Goal: Information Seeking & Learning: Learn about a topic

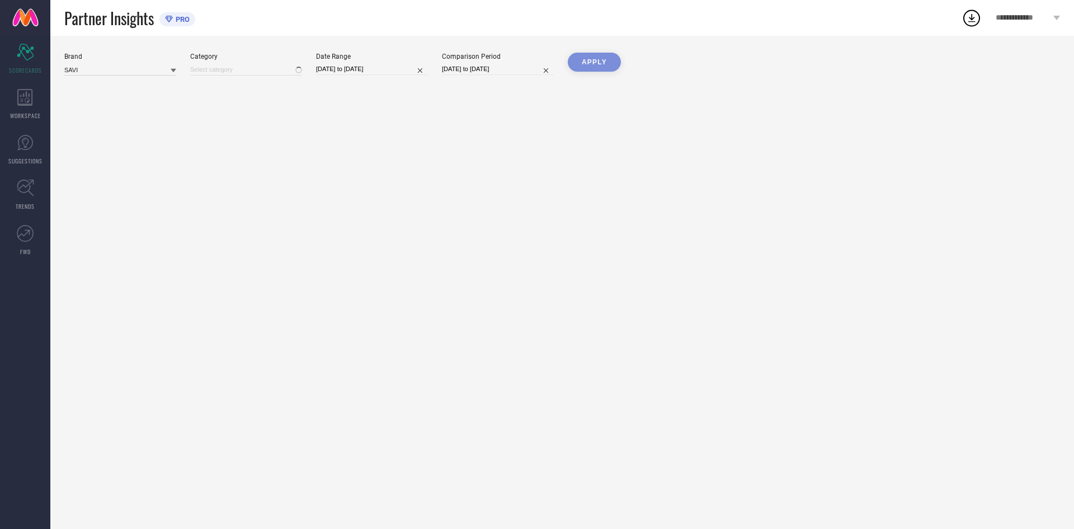
type input "All"
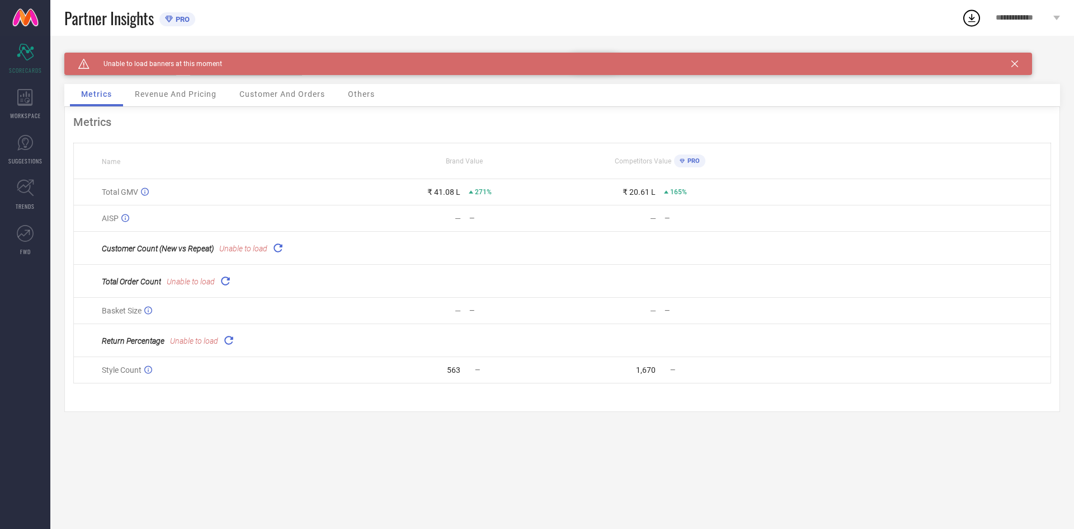
click at [1018, 67] on icon at bounding box center [1014, 63] width 7 height 7
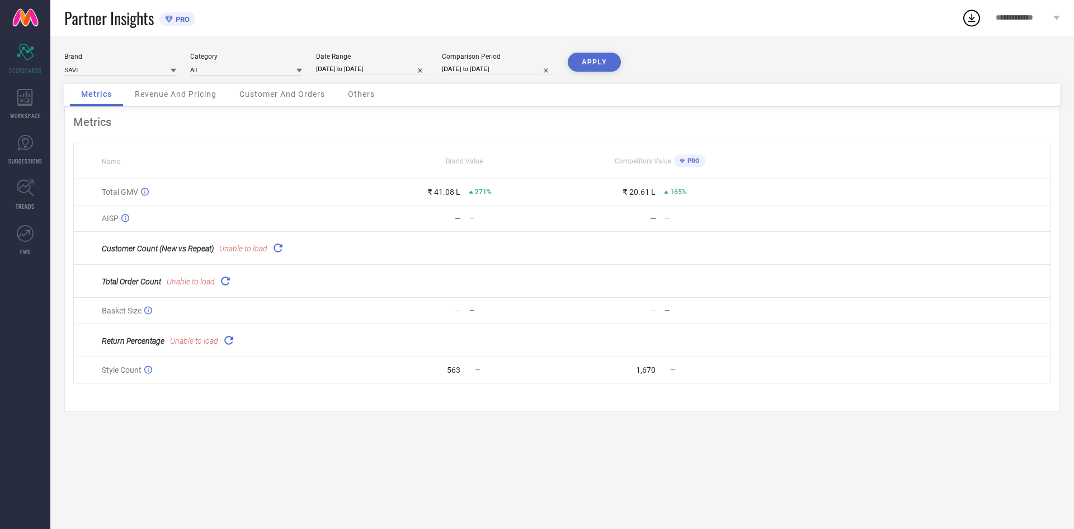
click at [269, 255] on div "Customer Count (New vs Repeat) Unable to load" at bounding box center [234, 248] width 265 height 16
click at [276, 247] on icon at bounding box center [277, 247] width 13 height 13
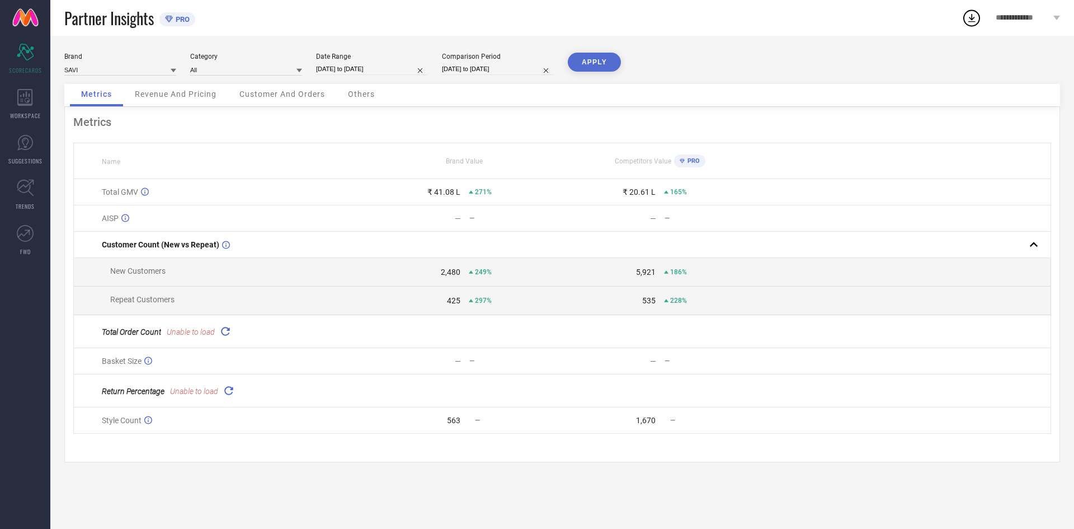
click at [223, 337] on icon at bounding box center [225, 330] width 13 height 13
click at [226, 390] on icon at bounding box center [228, 383] width 13 height 13
click at [375, 66] on input "[DATE] to [DATE]" at bounding box center [372, 69] width 112 height 12
select select "5"
select select "2025"
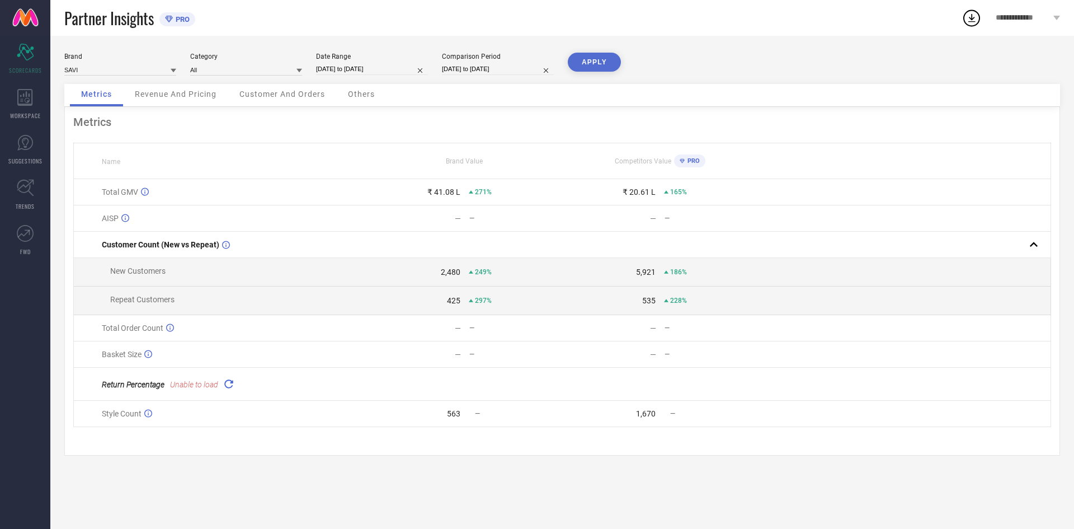
select select "6"
select select "2025"
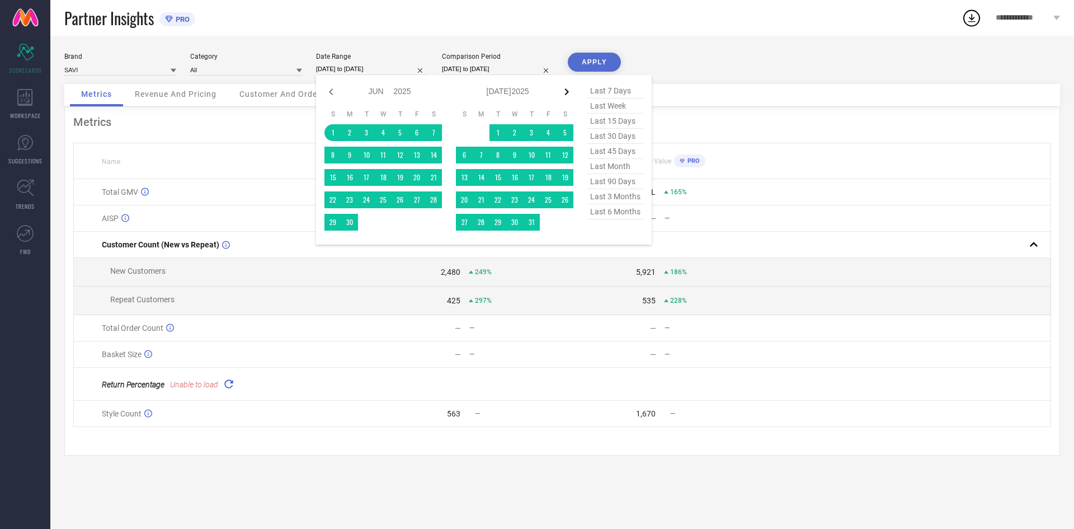
click at [563, 95] on icon at bounding box center [566, 91] width 13 height 13
select select "6"
select select "2025"
select select "7"
select select "2025"
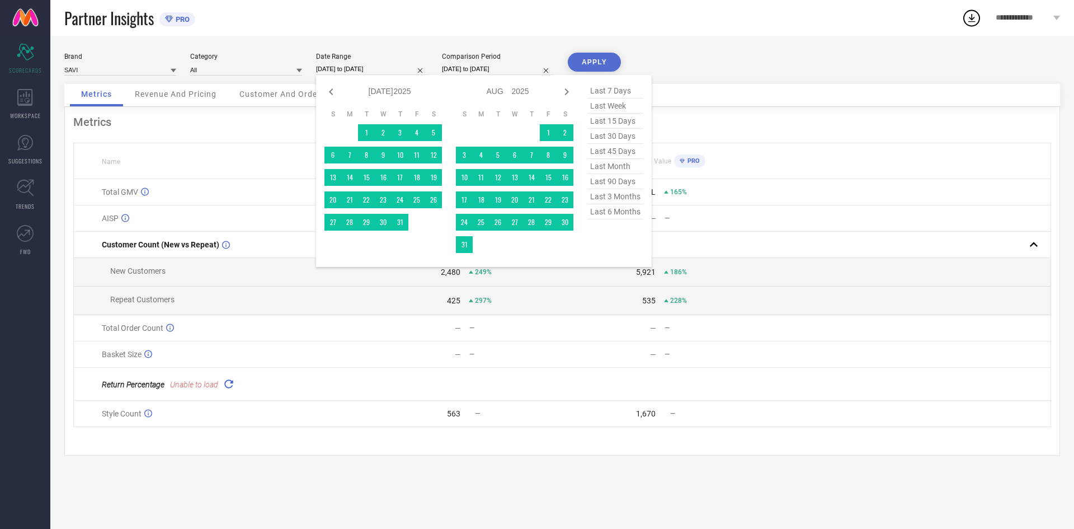
click at [563, 95] on icon at bounding box center [566, 91] width 13 height 13
select select "7"
select select "2025"
select select "8"
select select "2025"
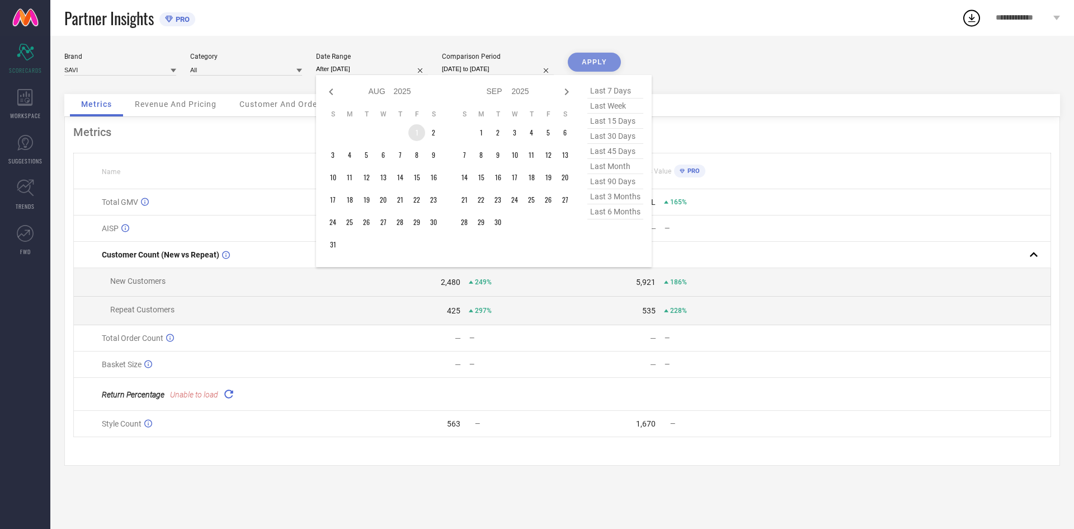
click at [415, 128] on td "1" at bounding box center [416, 132] width 17 height 17
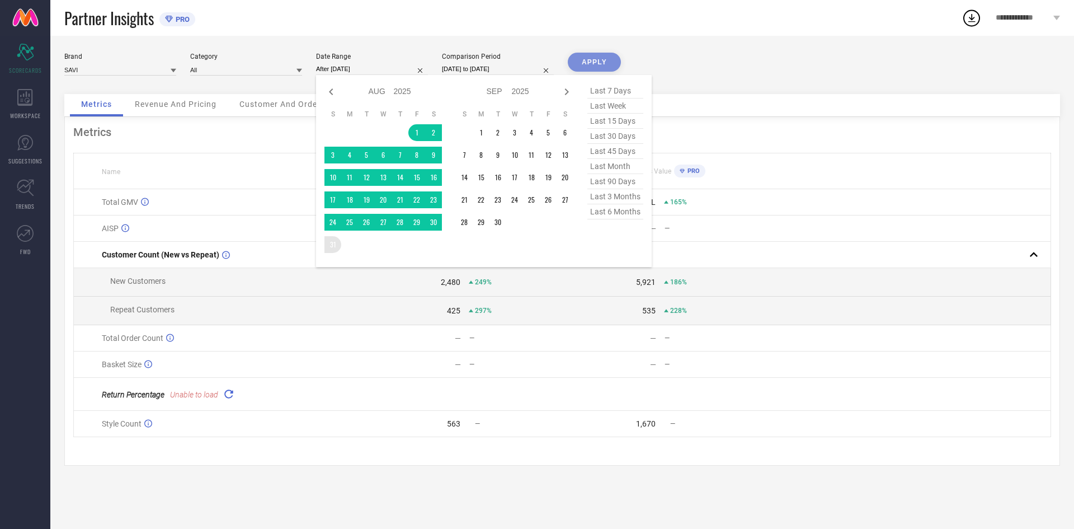
type input "[DATE] to [DATE]"
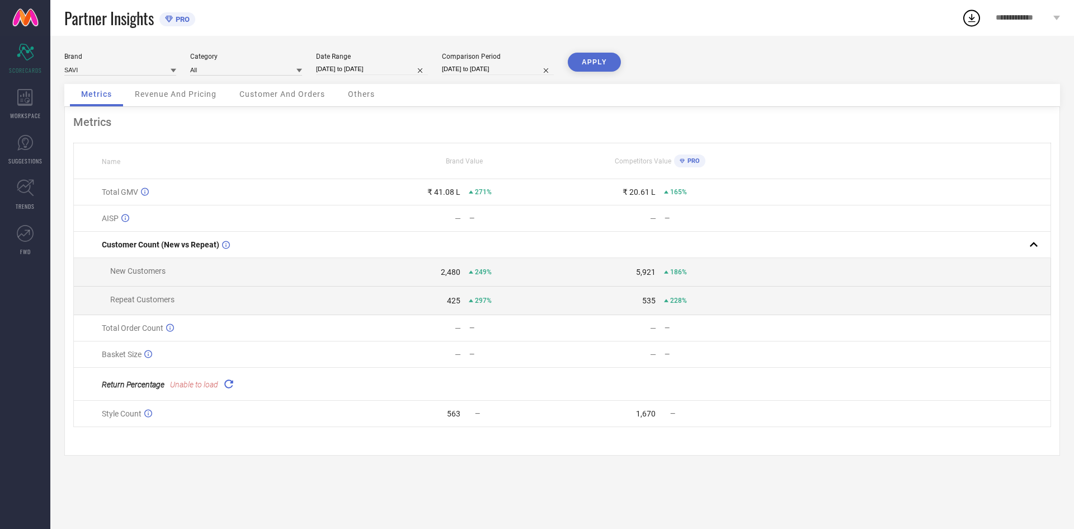
click at [600, 63] on button "APPLY" at bounding box center [594, 62] width 53 height 19
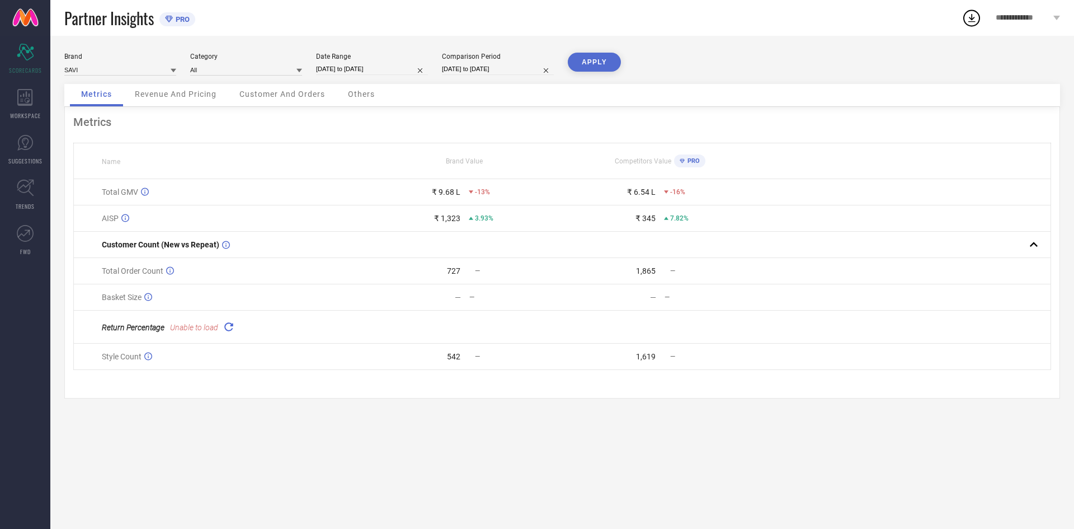
click at [234, 331] on icon at bounding box center [228, 326] width 13 height 13
click at [194, 103] on div "Revenue And Pricing" at bounding box center [176, 95] width 104 height 22
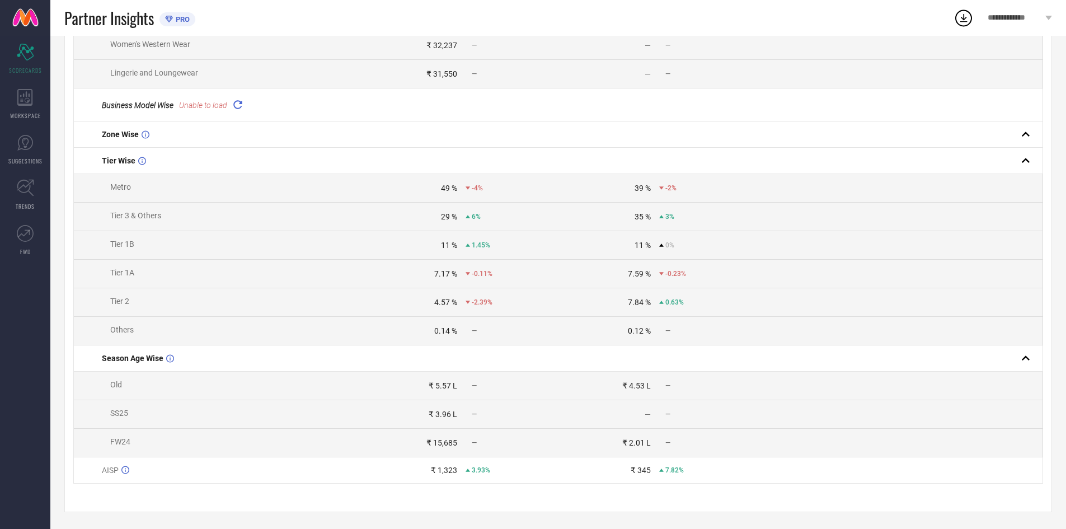
scroll to position [239, 0]
drag, startPoint x: 375, startPoint y: 263, endPoint x: 613, endPoint y: 263, distance: 238.3
click at [613, 263] on tr "Tier 1A 7.17 % -0.11% 7.59 % -0.23%" at bounding box center [558, 274] width 969 height 29
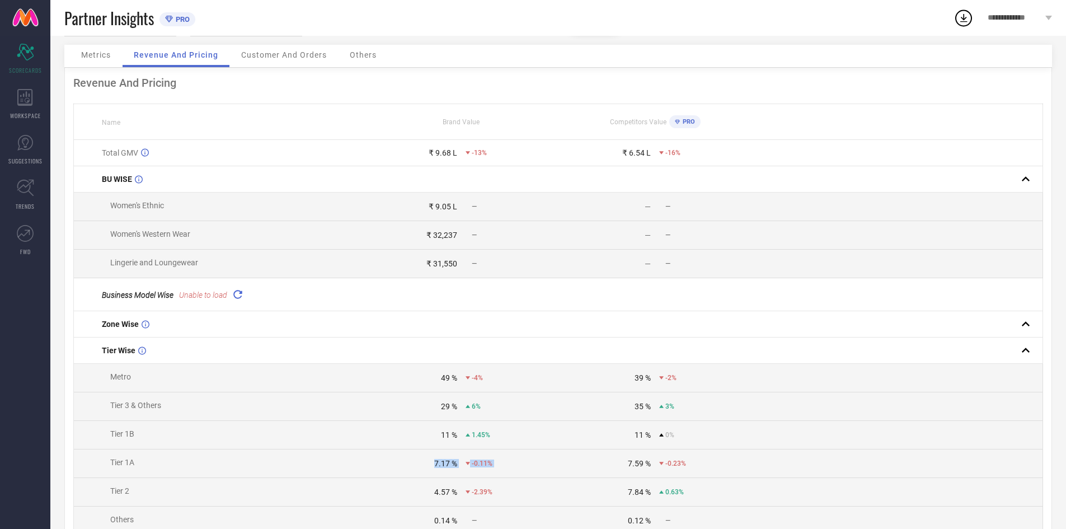
scroll to position [16, 0]
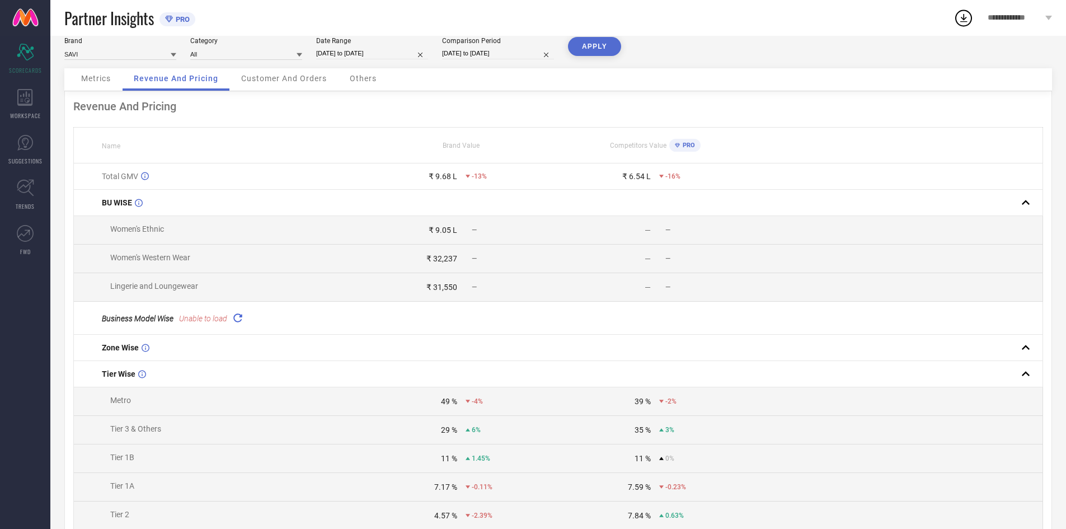
click at [299, 79] on span "Customer And Orders" at bounding box center [284, 78] width 86 height 9
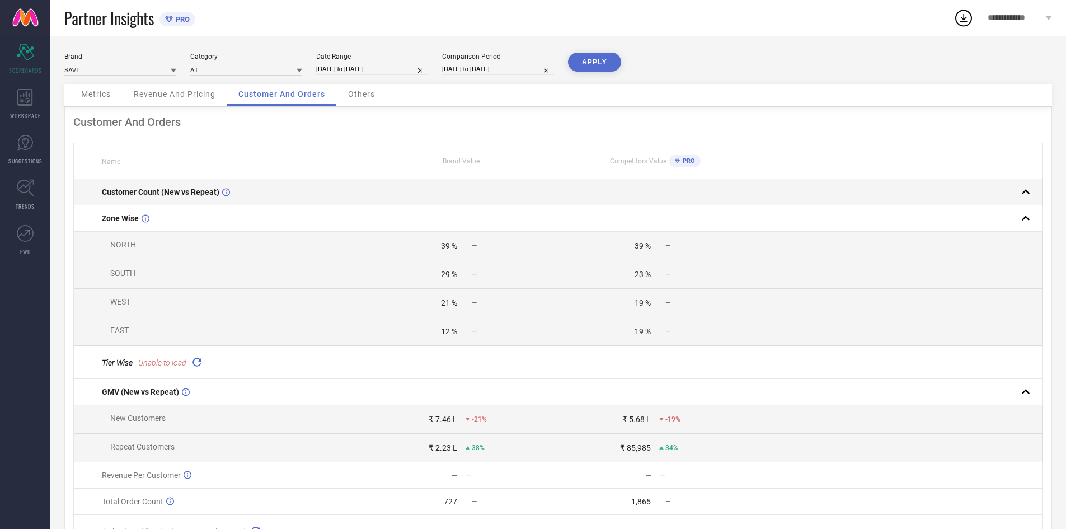
click at [426, 193] on td at bounding box center [461, 192] width 194 height 26
click at [1024, 193] on rect at bounding box center [1026, 192] width 16 height 16
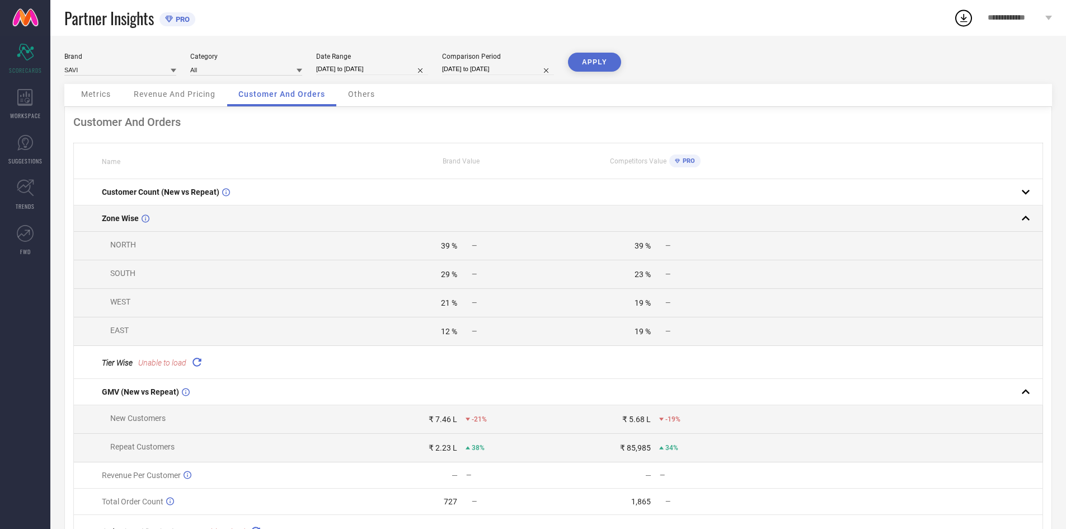
click at [1027, 215] on rect at bounding box center [1026, 218] width 16 height 16
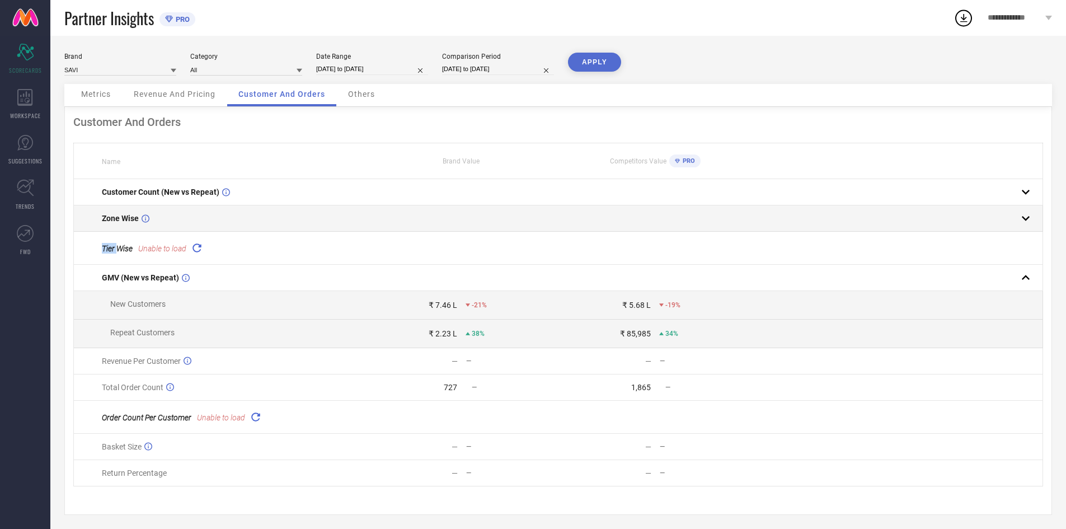
click at [1027, 215] on rect at bounding box center [1026, 218] width 16 height 16
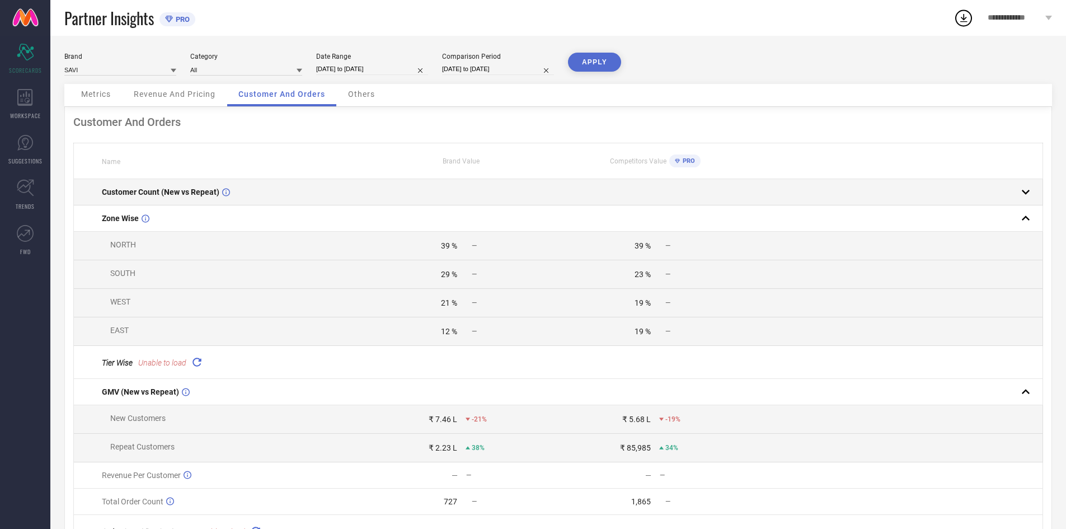
click at [1029, 197] on rect at bounding box center [1026, 192] width 16 height 16
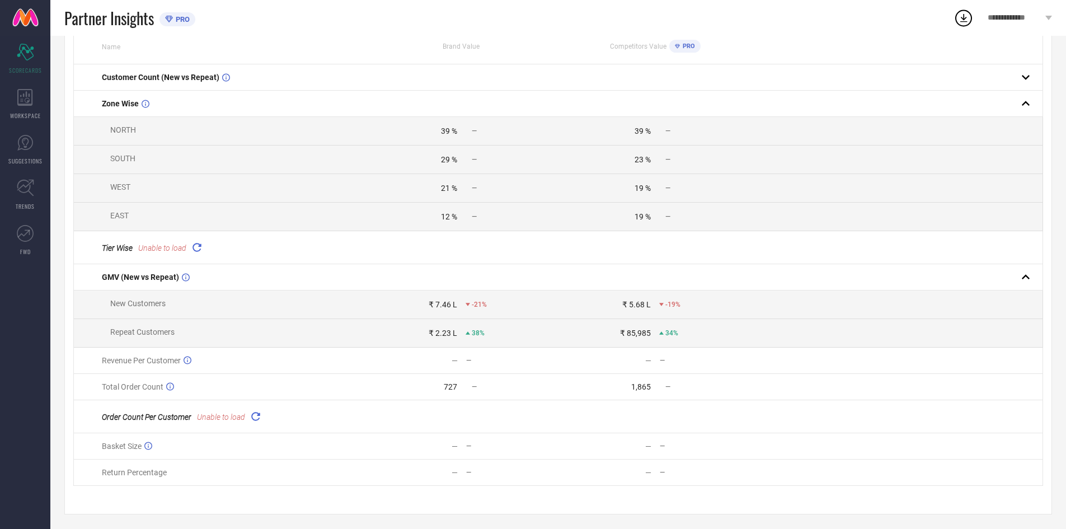
scroll to position [125, 0]
click at [187, 245] on div "Tier Wise Unable to load" at bounding box center [233, 245] width 262 height 16
click at [197, 245] on icon at bounding box center [196, 244] width 13 height 13
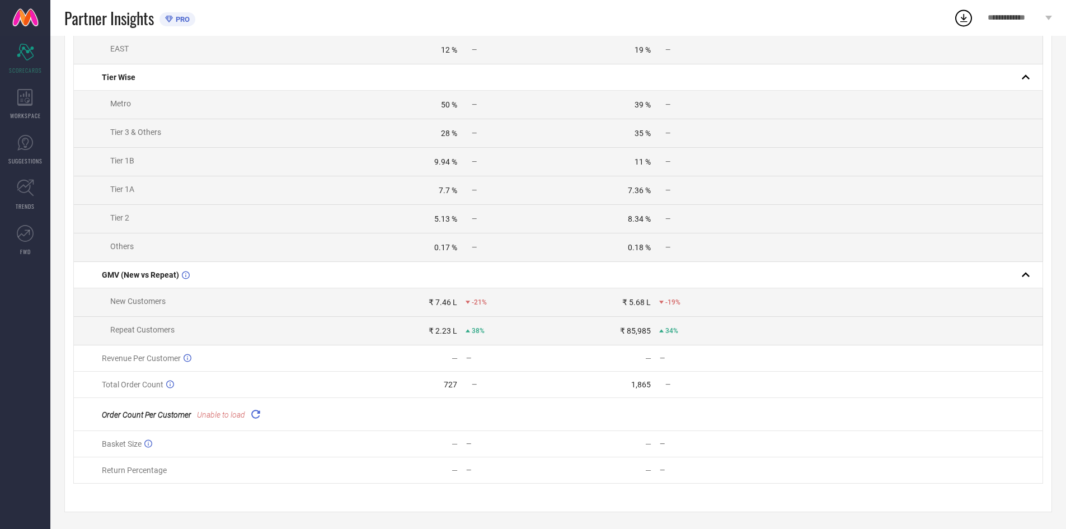
scroll to position [293, 0]
click at [241, 413] on span "Unable to load" at bounding box center [221, 414] width 48 height 9
click at [248, 412] on icon at bounding box center [256, 414] width 16 height 16
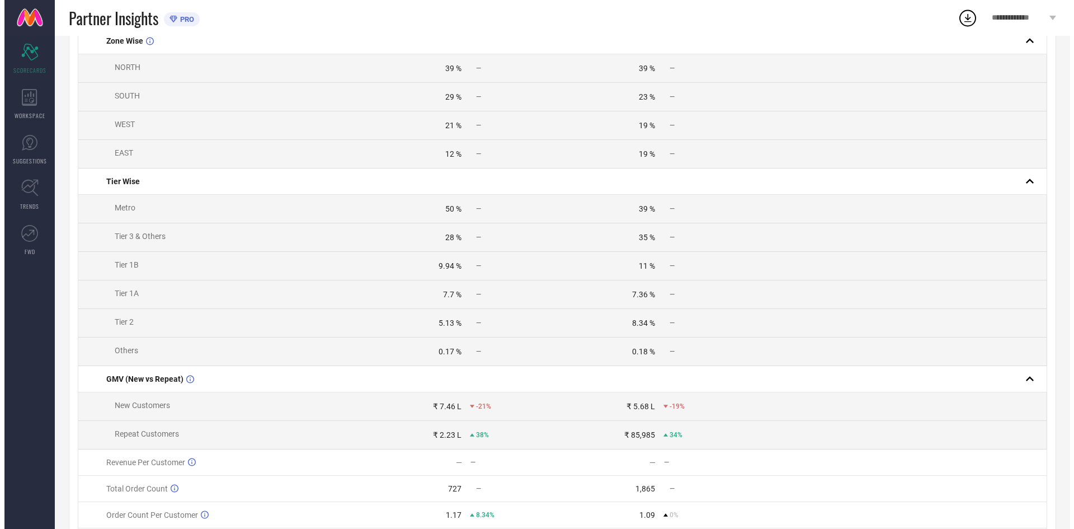
scroll to position [0, 0]
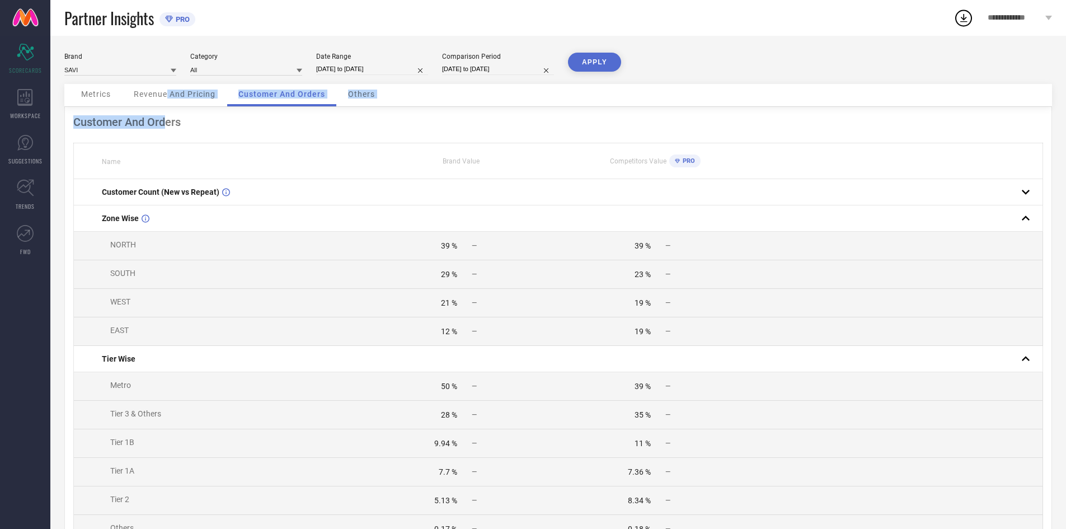
click at [168, 110] on div "Metrics Revenue And Pricing Customer And Orders Others Customer And Orders Name…" at bounding box center [557, 435] width 987 height 703
click at [175, 96] on span "Revenue And Pricing" at bounding box center [175, 94] width 82 height 9
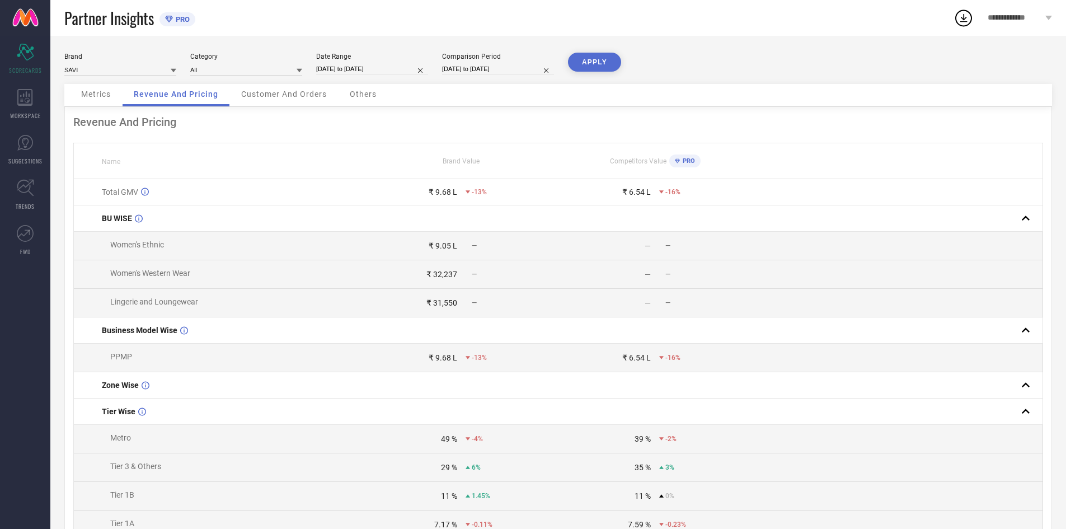
click at [83, 100] on div "Metrics" at bounding box center [96, 95] width 52 height 22
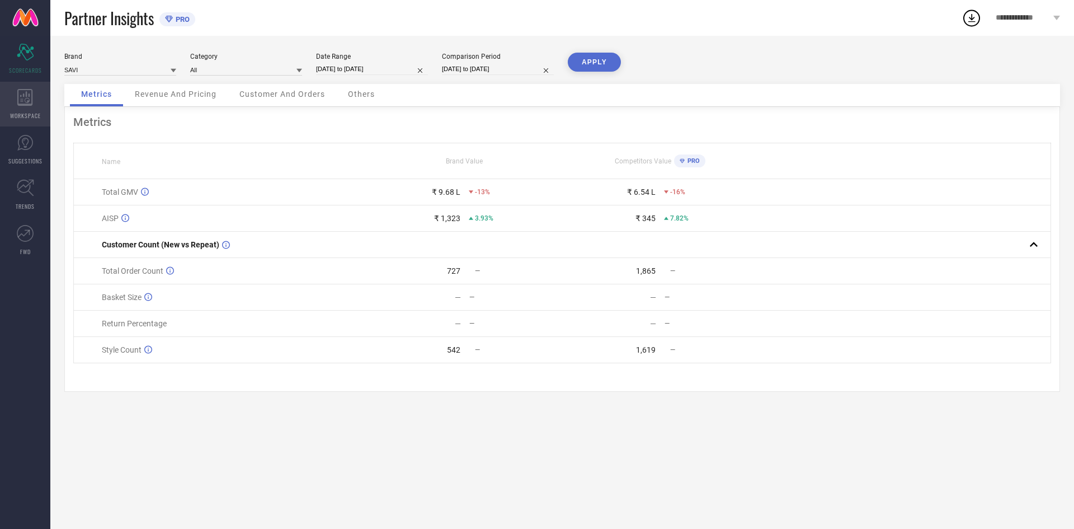
click at [11, 121] on div "WORKSPACE" at bounding box center [25, 104] width 50 height 45
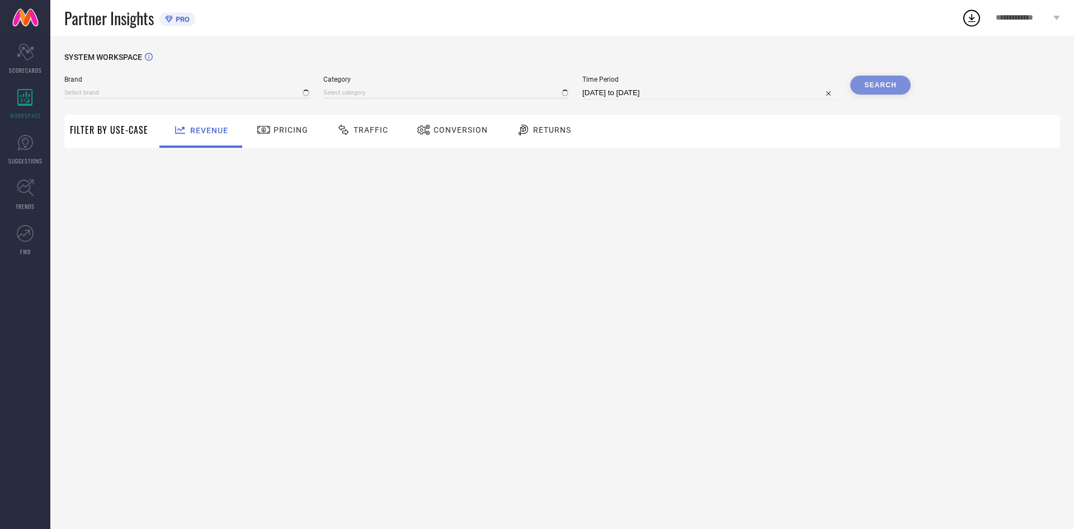
type input "SAVI"
type input "All"
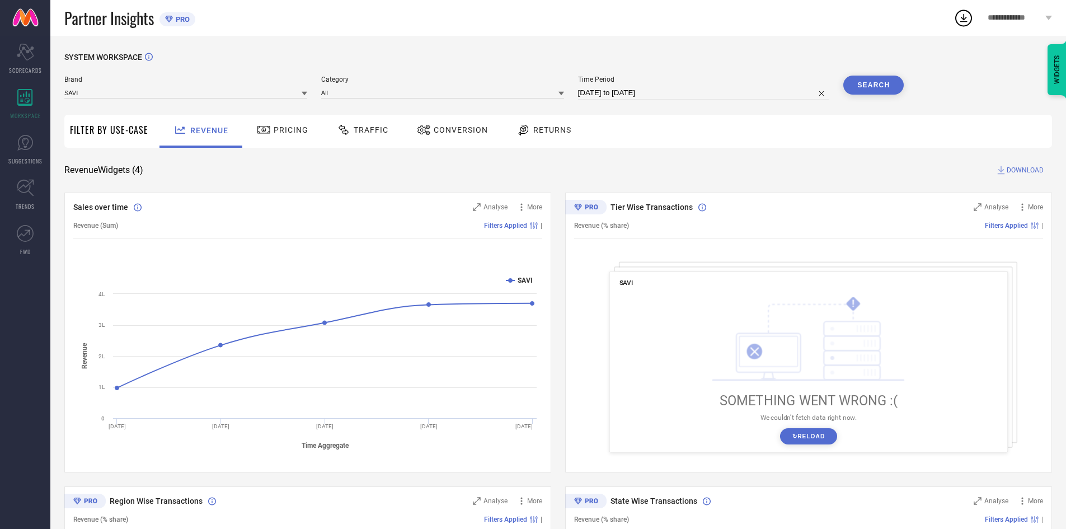
select select "8"
select select "2025"
select select "9"
select select "2025"
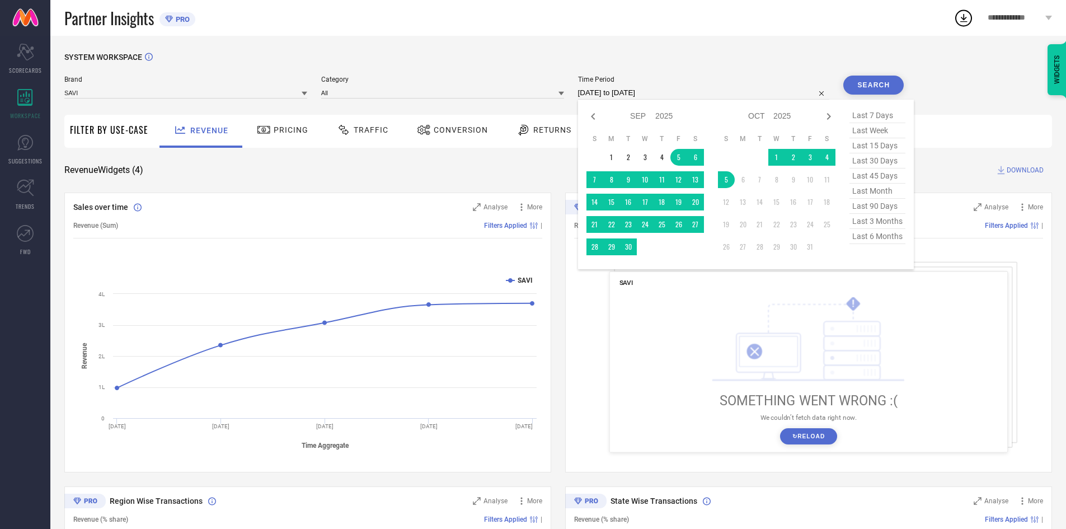
click at [633, 91] on input "[DATE] to [DATE]" at bounding box center [704, 92] width 252 height 13
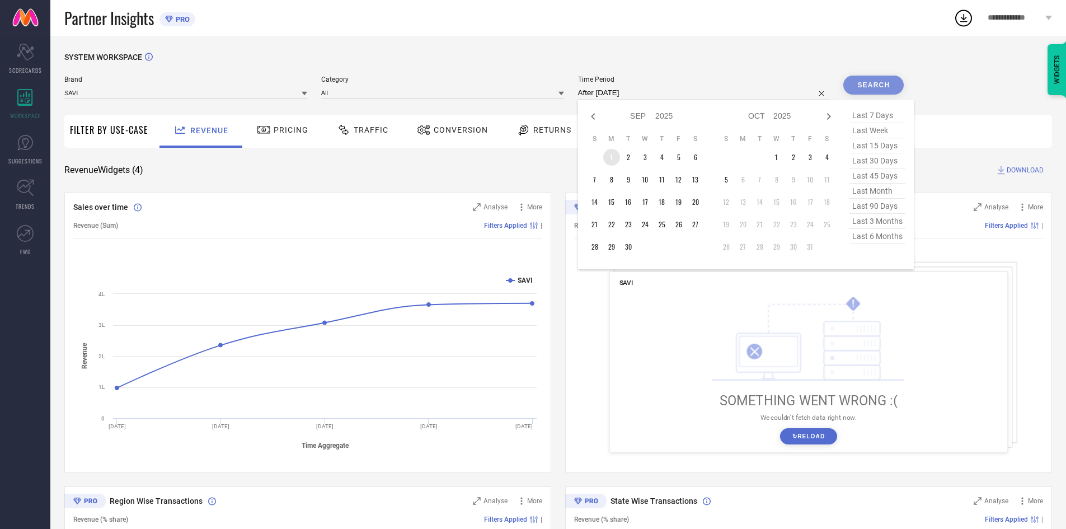
click at [615, 151] on td "1" at bounding box center [611, 157] width 17 height 17
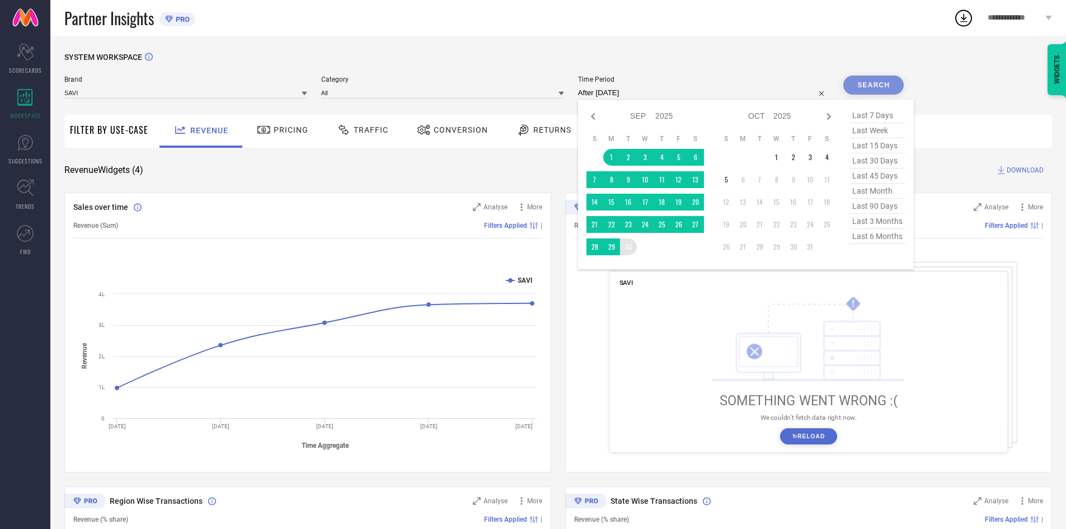
type input "[DATE] to [DATE]"
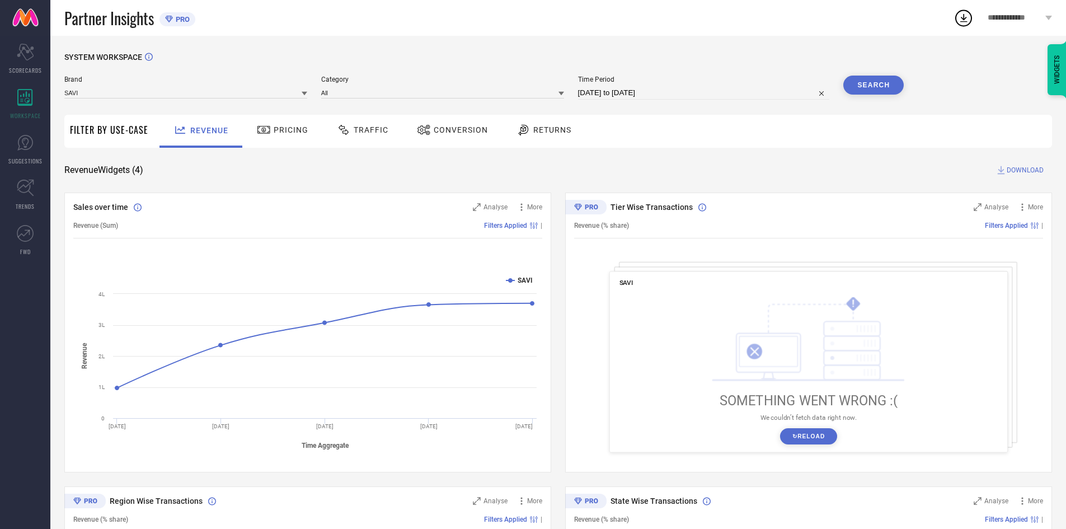
click at [864, 82] on button "Search" at bounding box center [873, 85] width 60 height 19
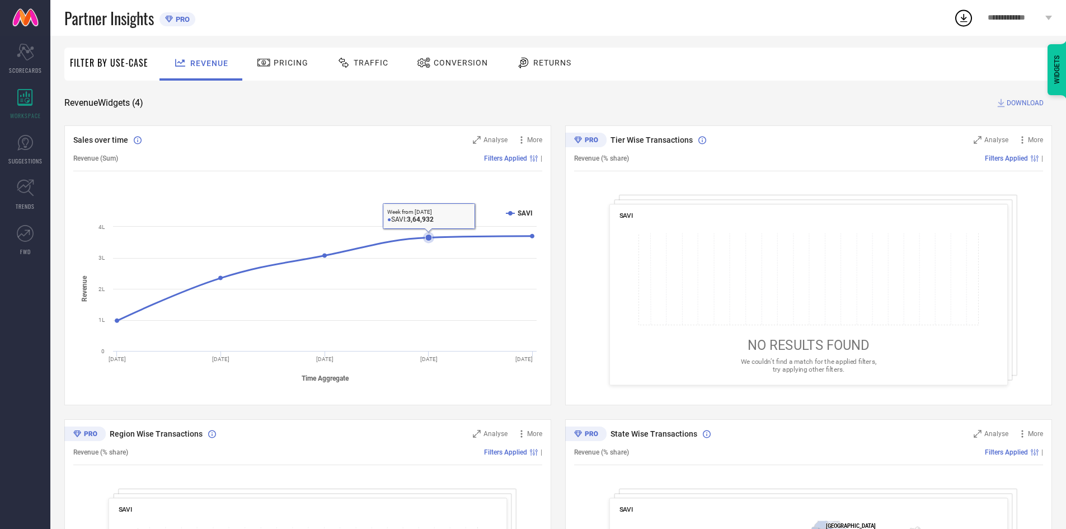
scroll to position [31, 0]
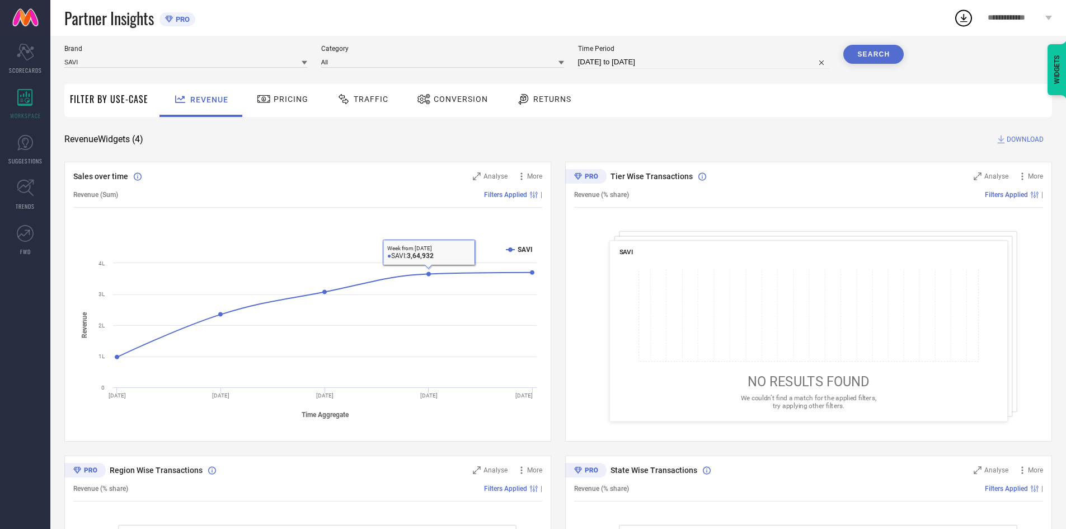
click at [282, 97] on span "Pricing" at bounding box center [291, 99] width 35 height 9
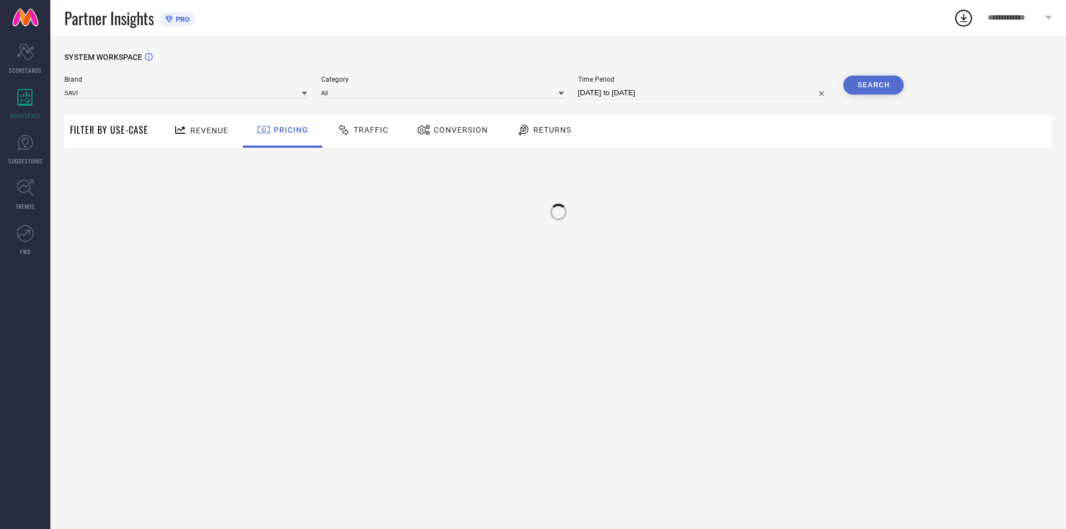
scroll to position [0, 0]
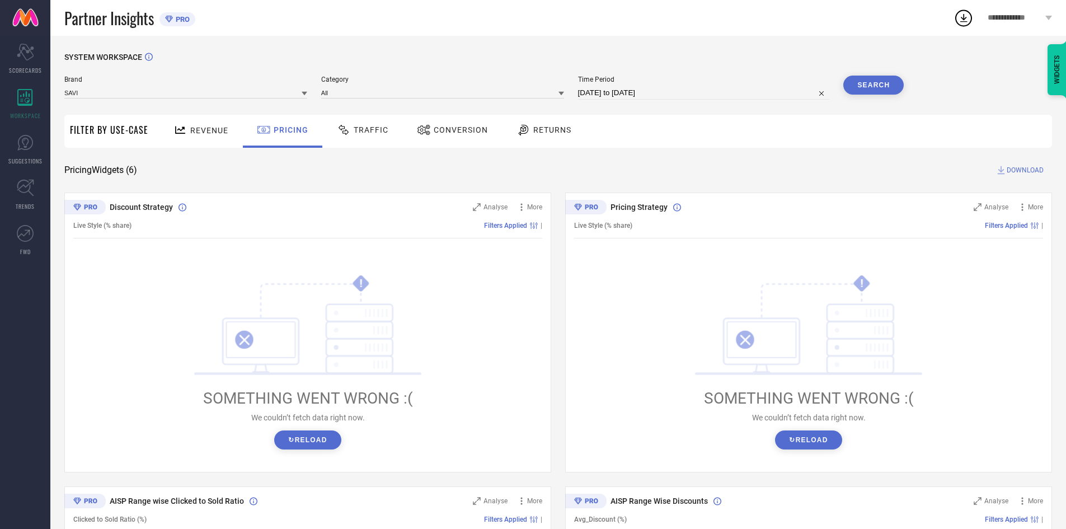
click at [317, 439] on button "↻ Reload" at bounding box center [307, 439] width 67 height 19
click at [558, 134] on span "Returns" at bounding box center [552, 129] width 38 height 9
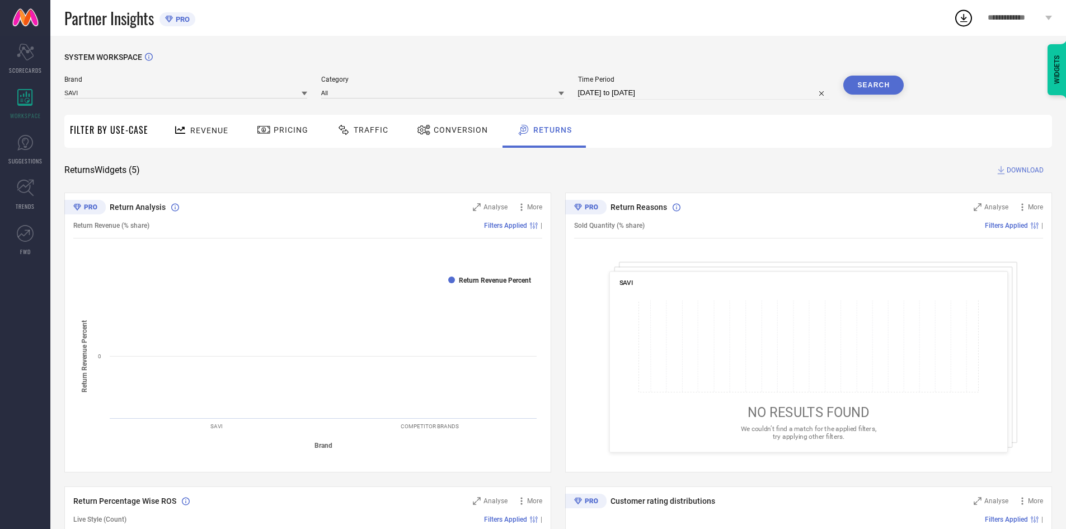
click at [488, 213] on div "Return Revenue (% share) Filters Applied |" at bounding box center [307, 226] width 469 height 26
click at [488, 208] on span "Analyse" at bounding box center [495, 207] width 24 height 8
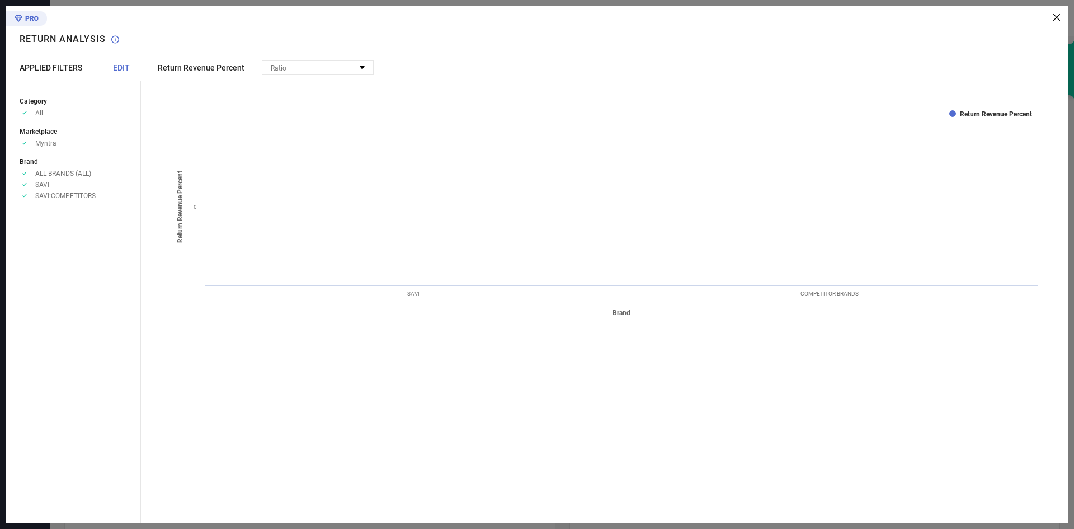
click at [1052, 21] on div "Return Revenue Percent Ratio No options available Created with Highcharts 9.3.3…" at bounding box center [604, 264] width 927 height 517
click at [1053, 19] on icon at bounding box center [1056, 17] width 7 height 7
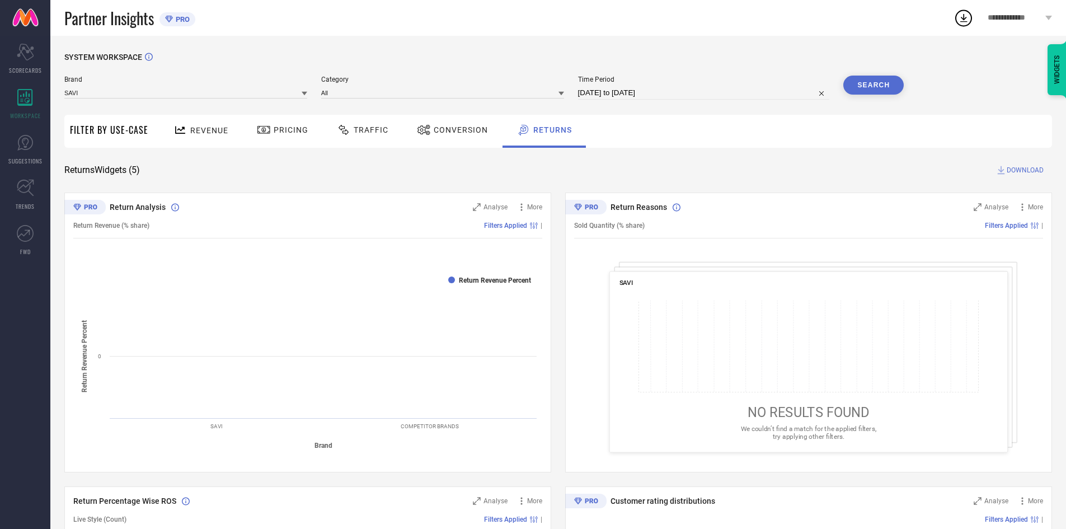
click at [199, 130] on span "Revenue" at bounding box center [209, 130] width 38 height 9
